Goal: Information Seeking & Learning: Check status

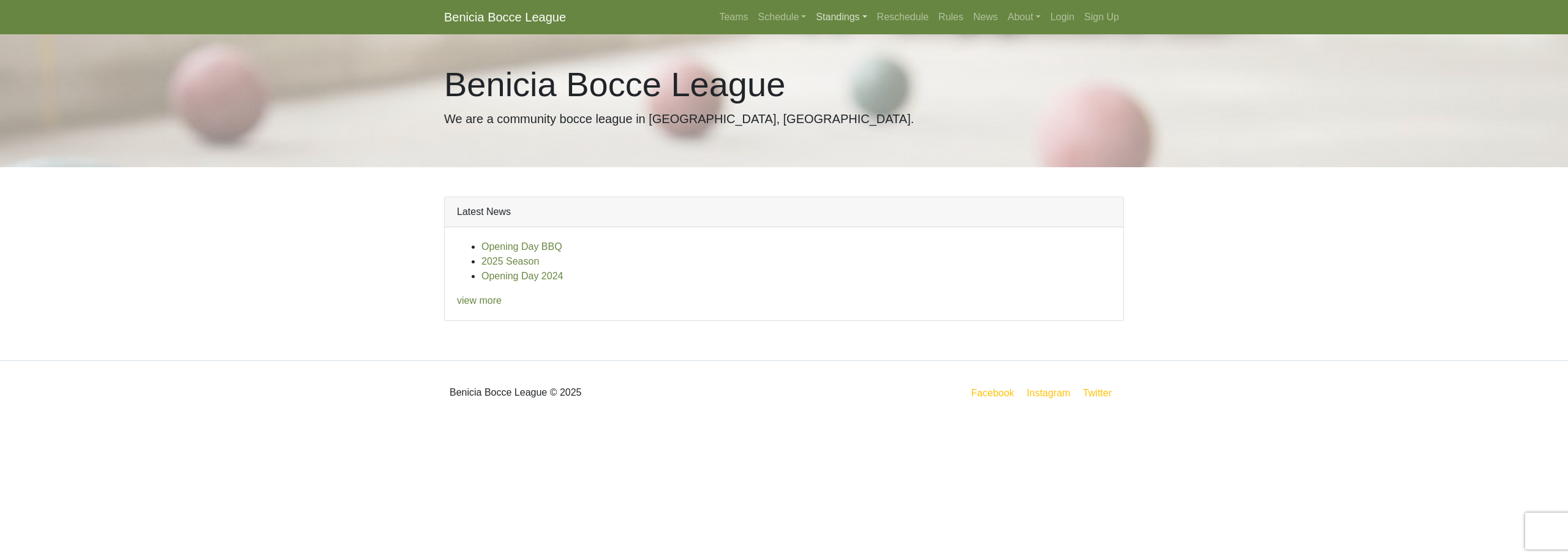
click at [847, 19] on link "Standings" at bounding box center [841, 17] width 61 height 24
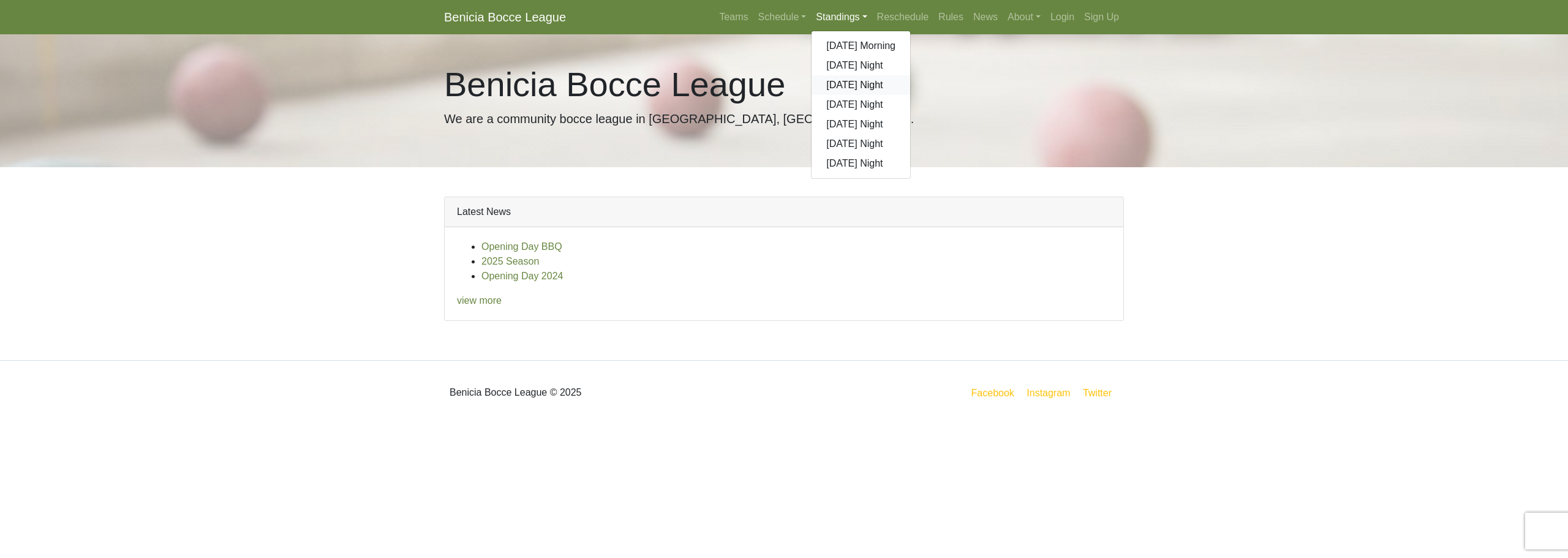
click at [848, 79] on link "[DATE] Night" at bounding box center [861, 85] width 99 height 19
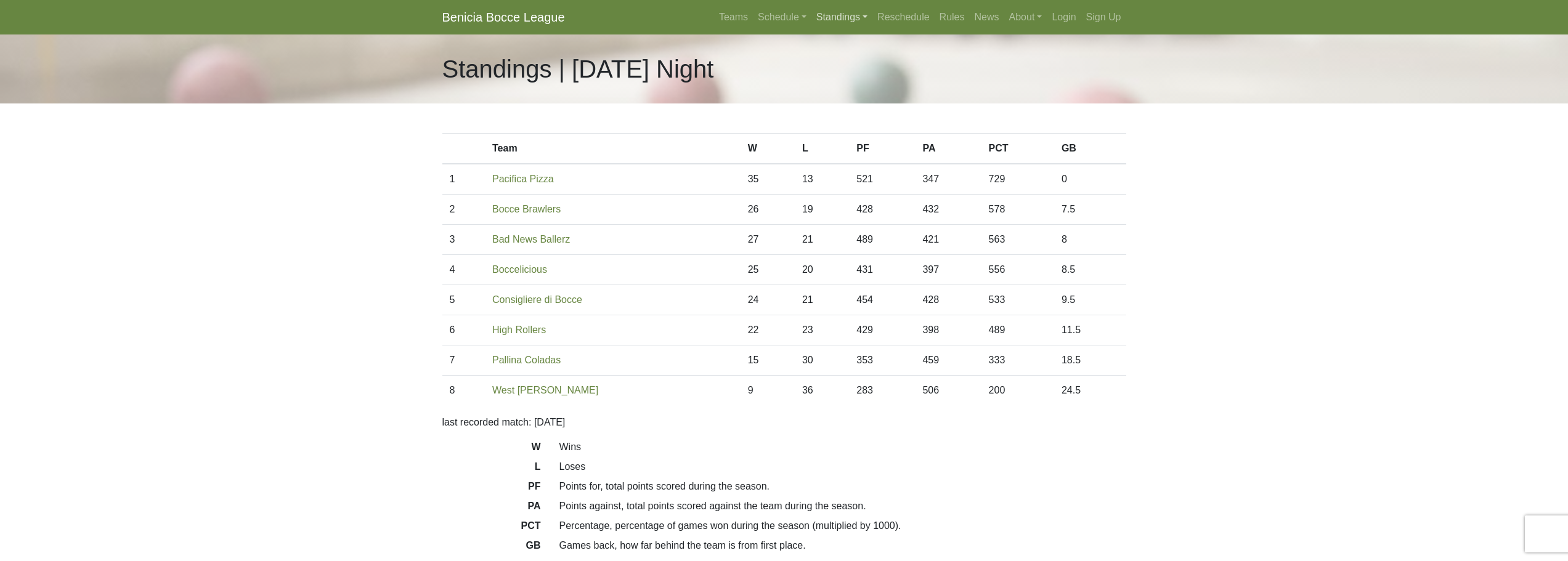
click at [845, 21] on link "Standings" at bounding box center [842, 17] width 61 height 24
click at [852, 104] on link "[DATE] Night" at bounding box center [862, 105] width 100 height 20
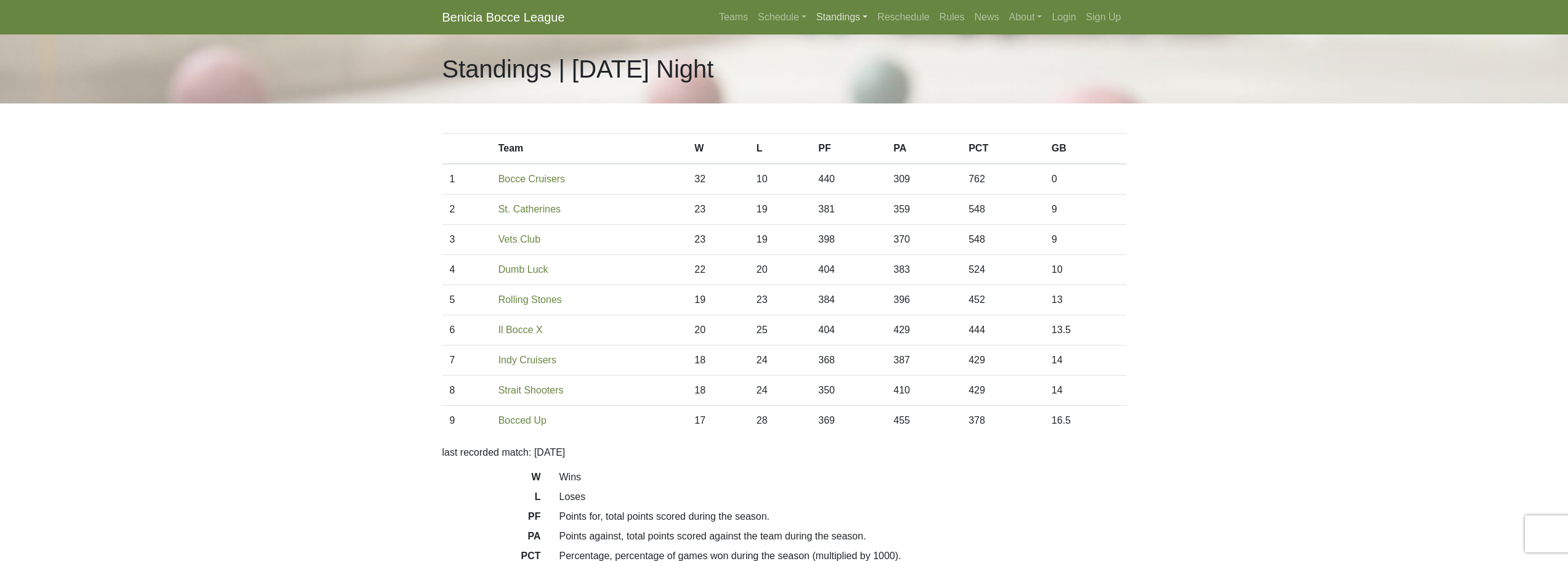
click at [840, 17] on link "Standings" at bounding box center [842, 17] width 61 height 24
click at [844, 124] on link "[DATE] Night" at bounding box center [862, 125] width 100 height 20
